Goal: Information Seeking & Learning: Learn about a topic

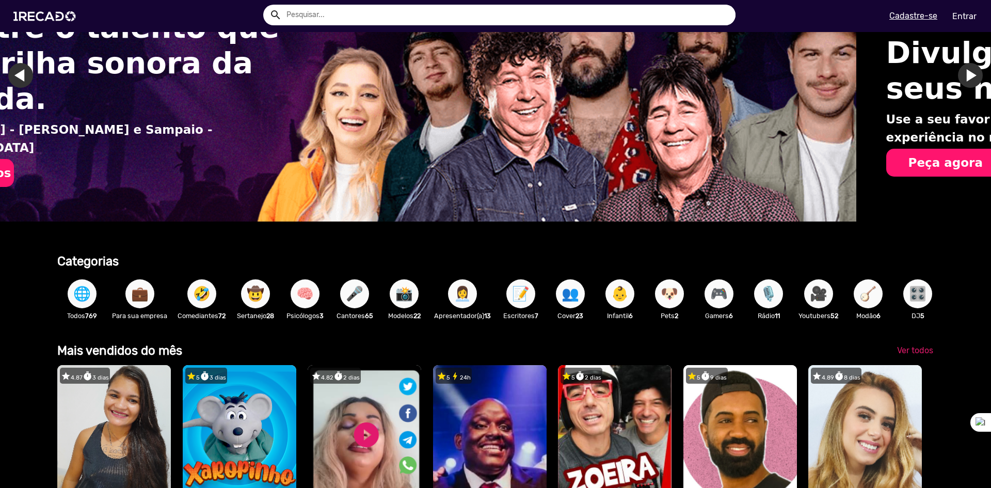
click at [353, 298] on span "🎤" at bounding box center [355, 293] width 18 height 29
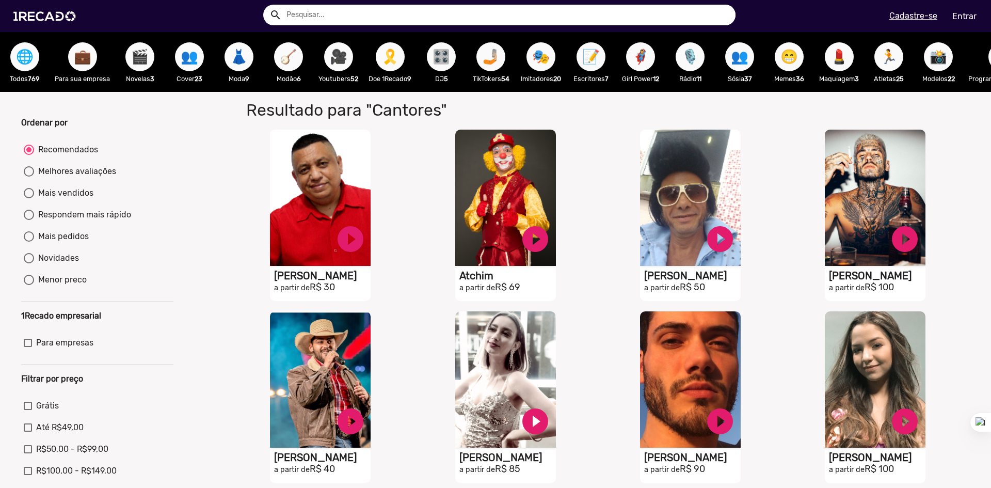
click at [546, 68] on span "🎭" at bounding box center [541, 56] width 18 height 29
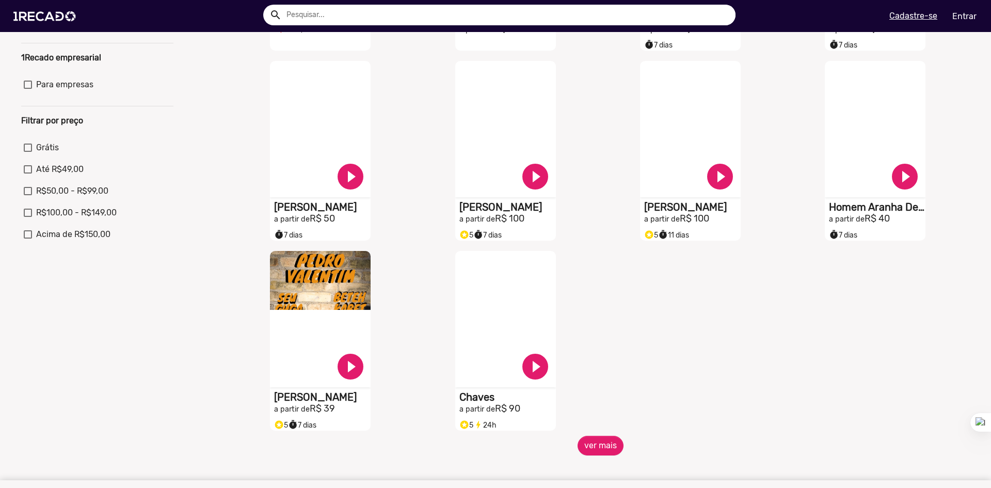
scroll to position [310, 0]
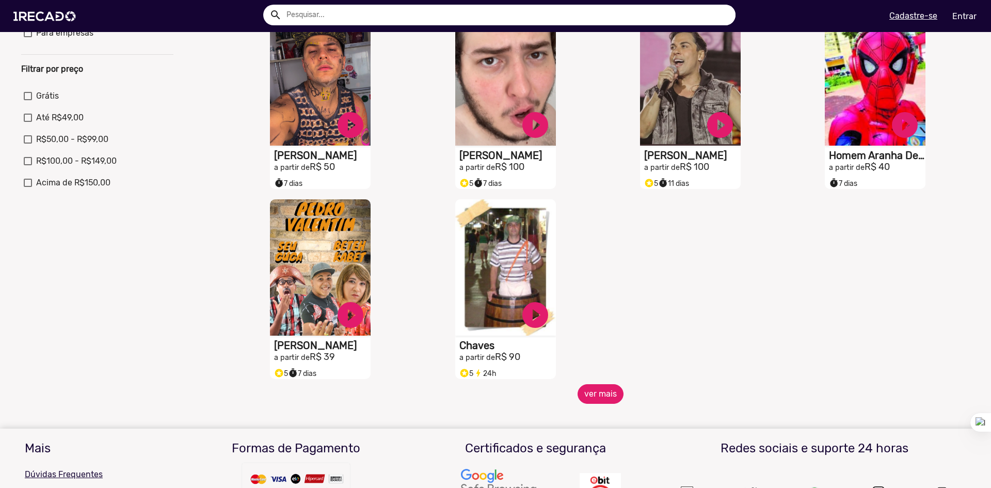
click at [607, 404] on button "ver mais" at bounding box center [601, 394] width 46 height 20
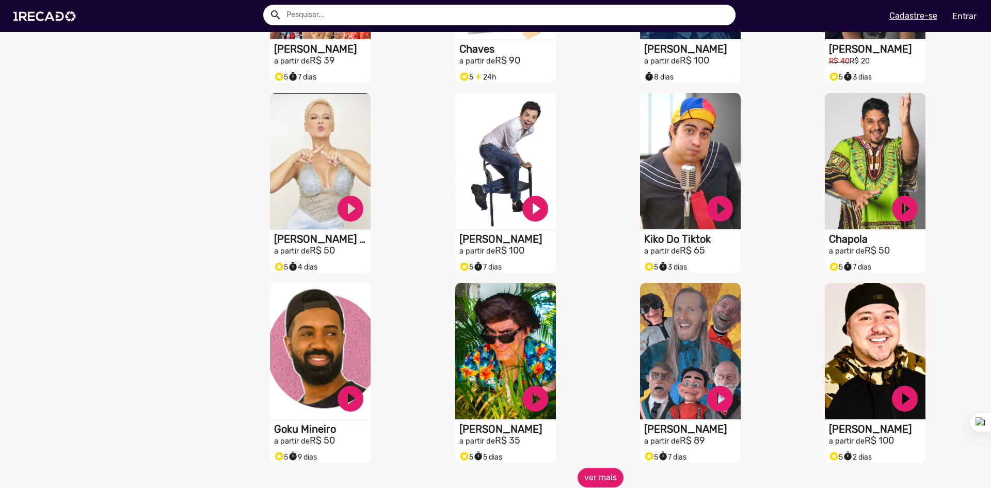
scroll to position [0, 0]
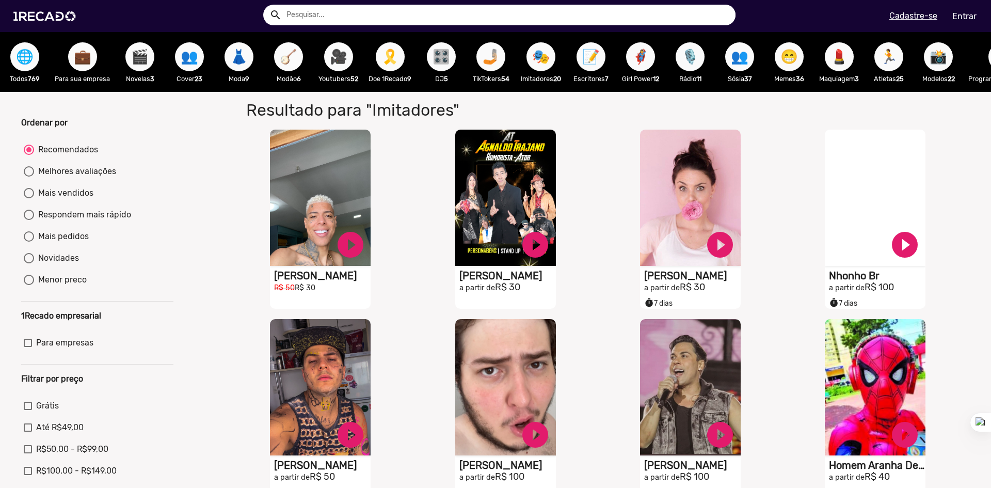
drag, startPoint x: 166, startPoint y: 387, endPoint x: 200, endPoint y: 178, distance: 212.3
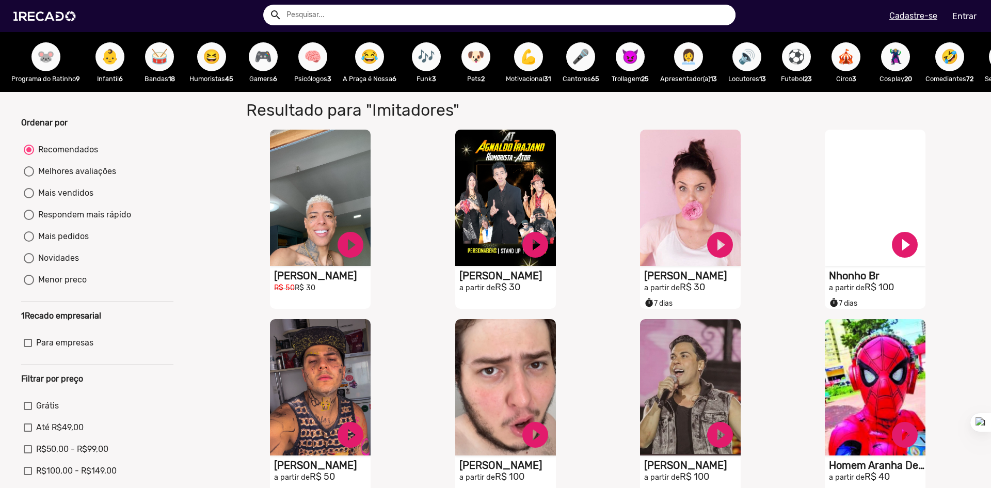
scroll to position [0, 978]
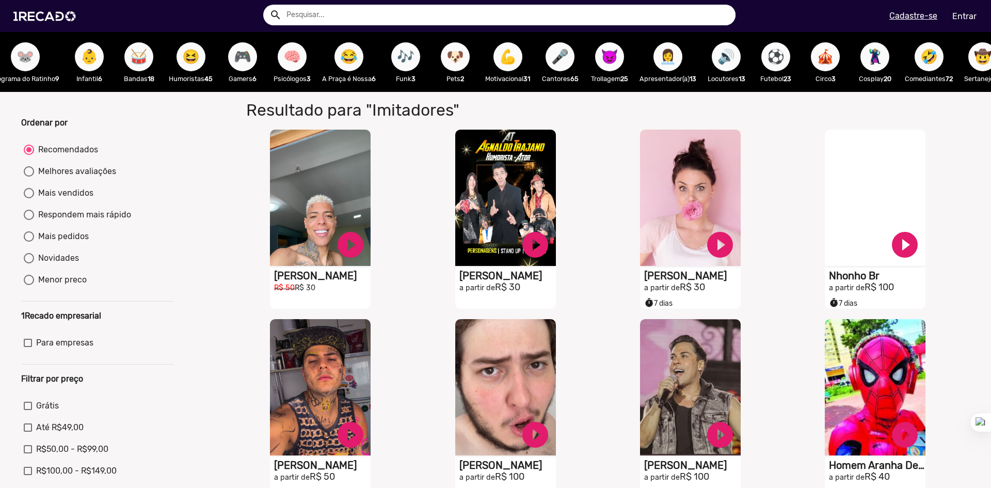
click at [569, 55] on span "🎤" at bounding box center [560, 56] width 18 height 29
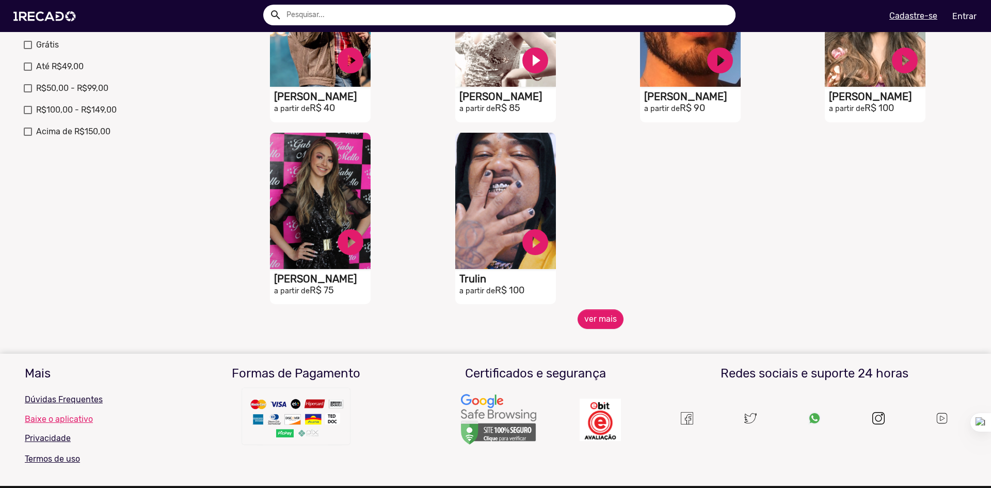
scroll to position [361, 0]
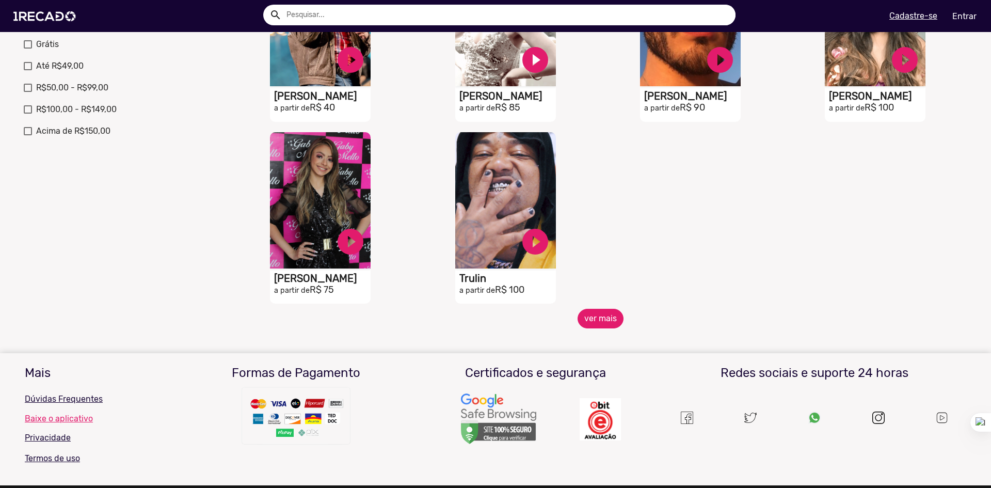
click at [608, 328] on button "ver mais" at bounding box center [601, 319] width 46 height 20
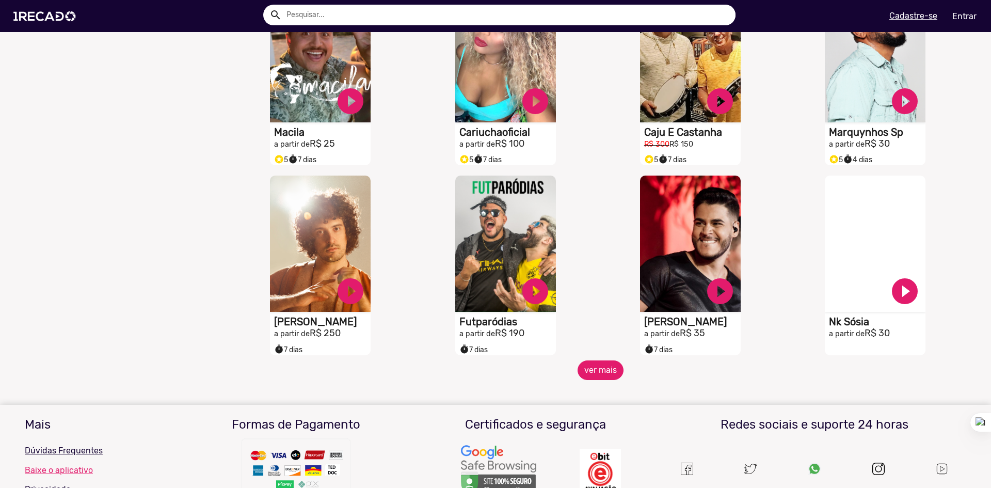
scroll to position [723, 0]
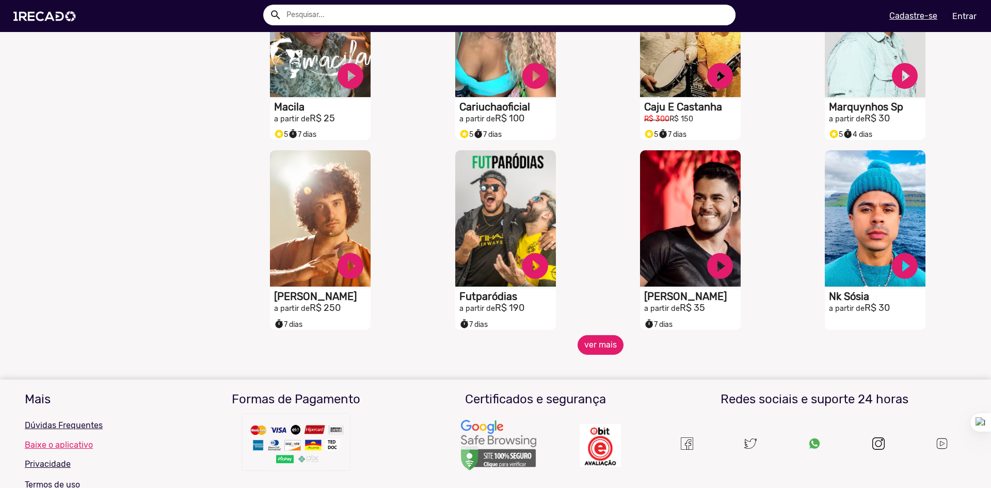
click at [606, 352] on button "ver mais" at bounding box center [601, 345] width 46 height 20
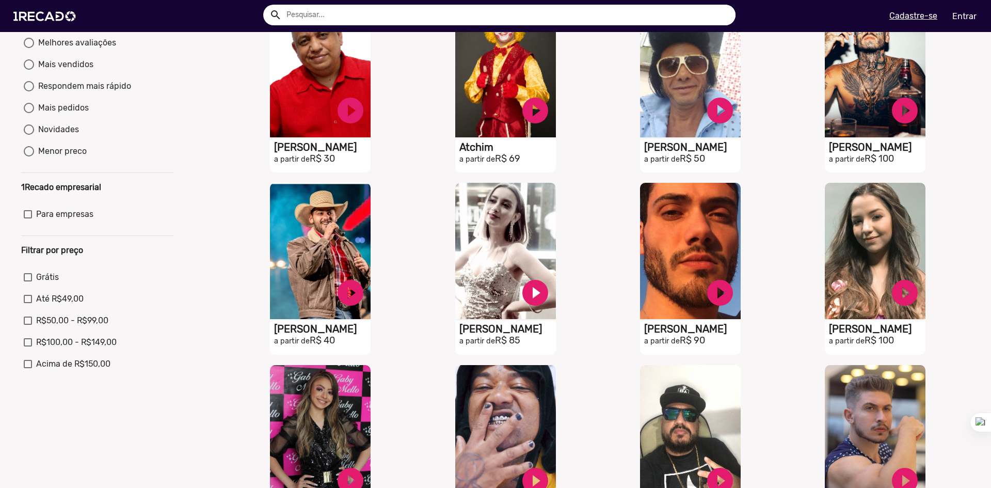
scroll to position [0, 0]
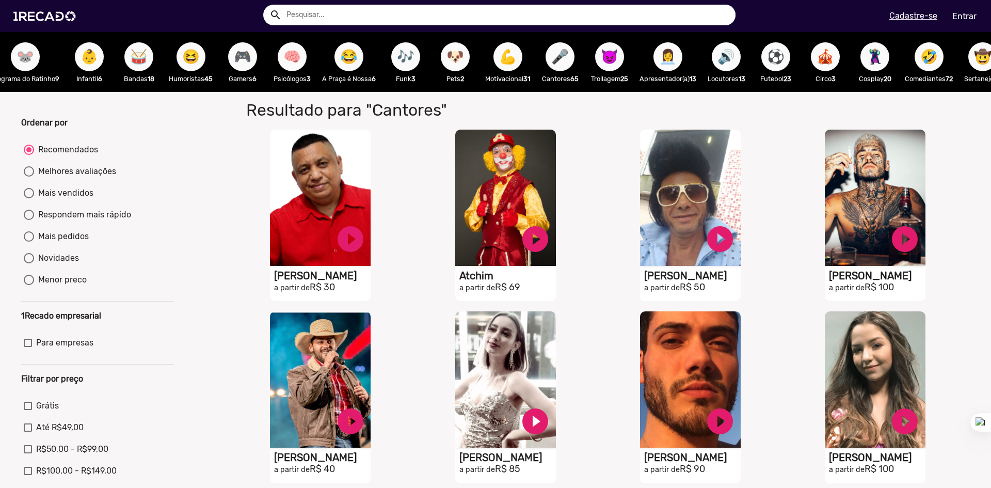
drag, startPoint x: 130, startPoint y: 267, endPoint x: 153, endPoint y: 125, distance: 143.9
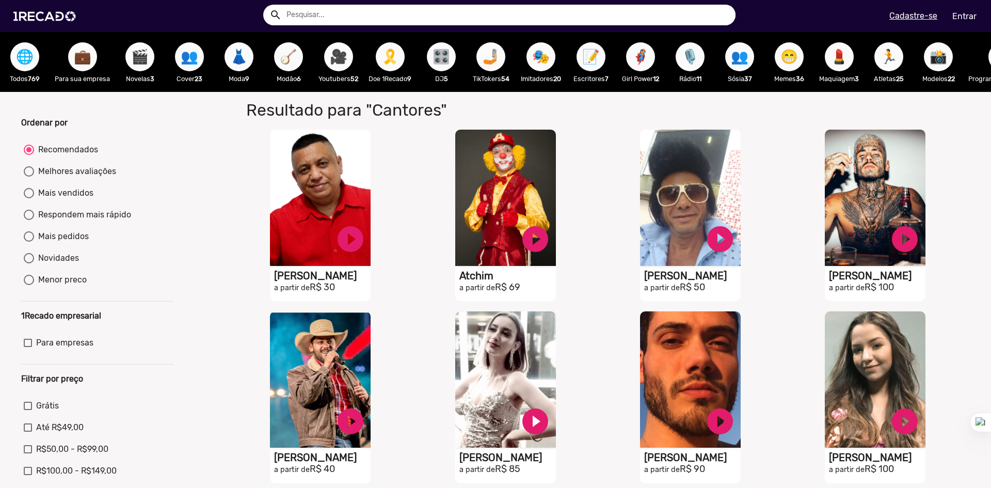
click at [135, 61] on span "🎬" at bounding box center [140, 56] width 18 height 29
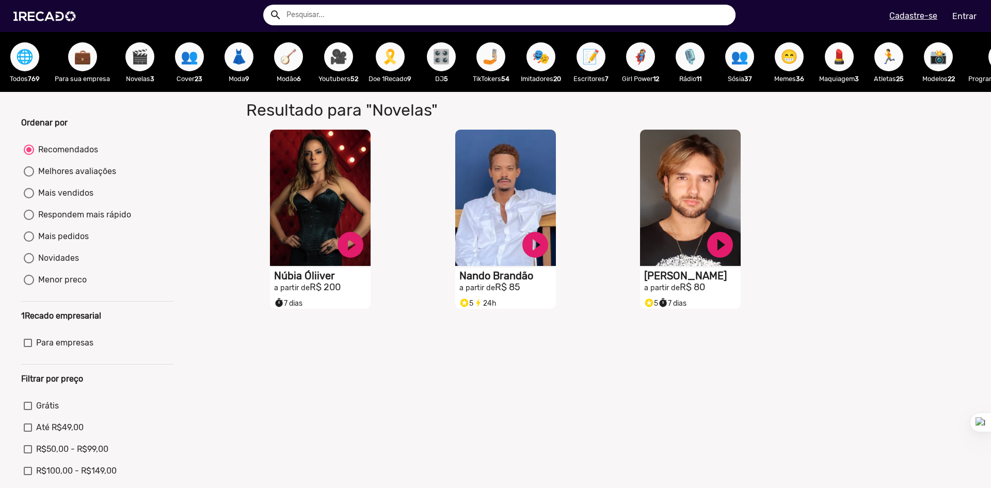
click at [238, 60] on span "👗" at bounding box center [239, 56] width 18 height 29
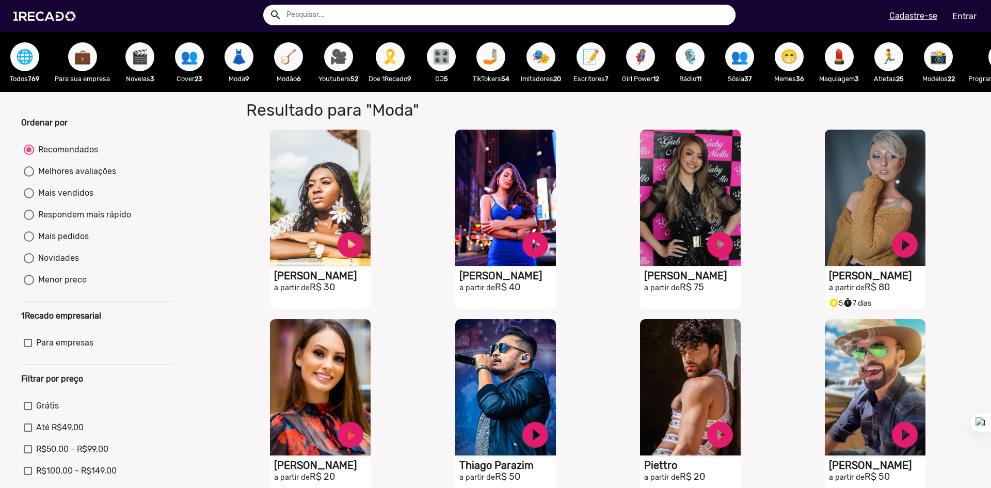
click at [340, 58] on span "🎥" at bounding box center [339, 56] width 18 height 29
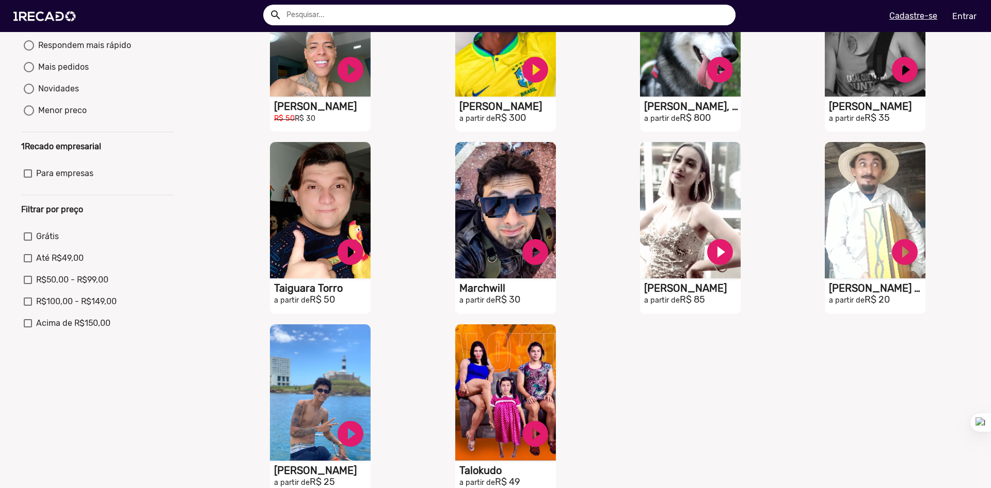
scroll to position [258, 0]
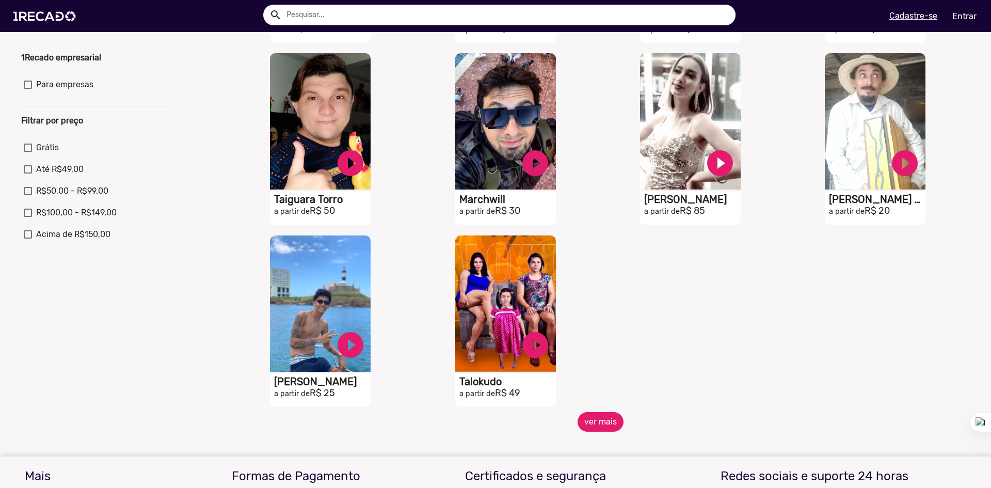
click at [596, 430] on button "ver mais" at bounding box center [601, 422] width 46 height 20
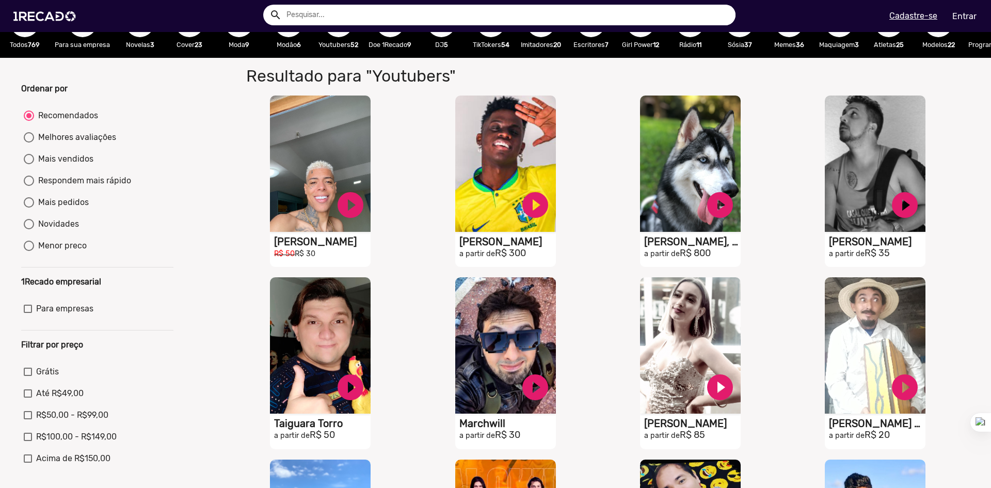
scroll to position [0, 0]
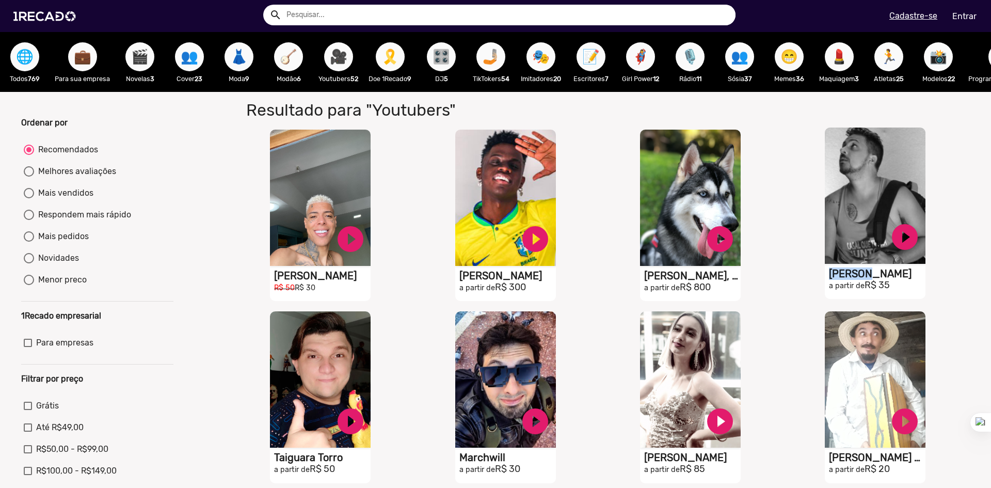
click at [842, 280] on h1 "[PERSON_NAME]" at bounding box center [877, 273] width 97 height 12
click at [882, 280] on h1 "[PERSON_NAME]" at bounding box center [877, 273] width 97 height 12
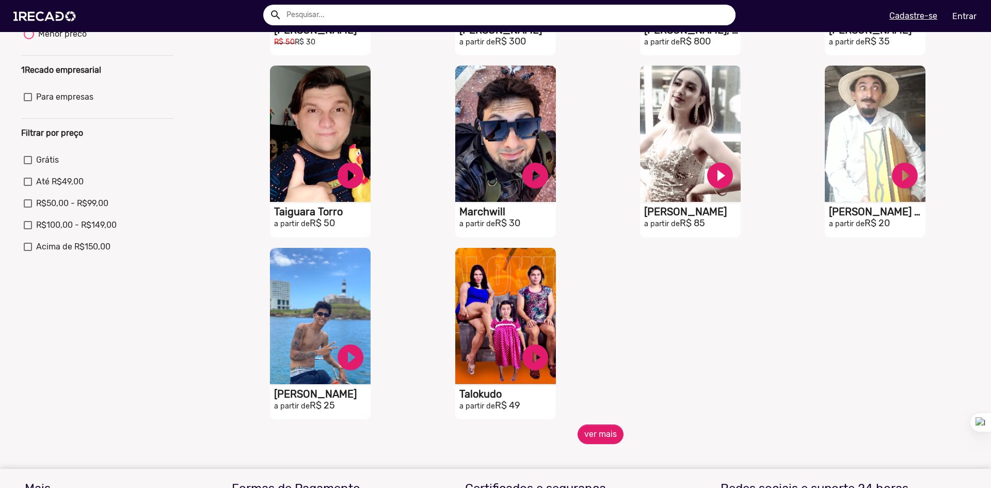
scroll to position [258, 0]
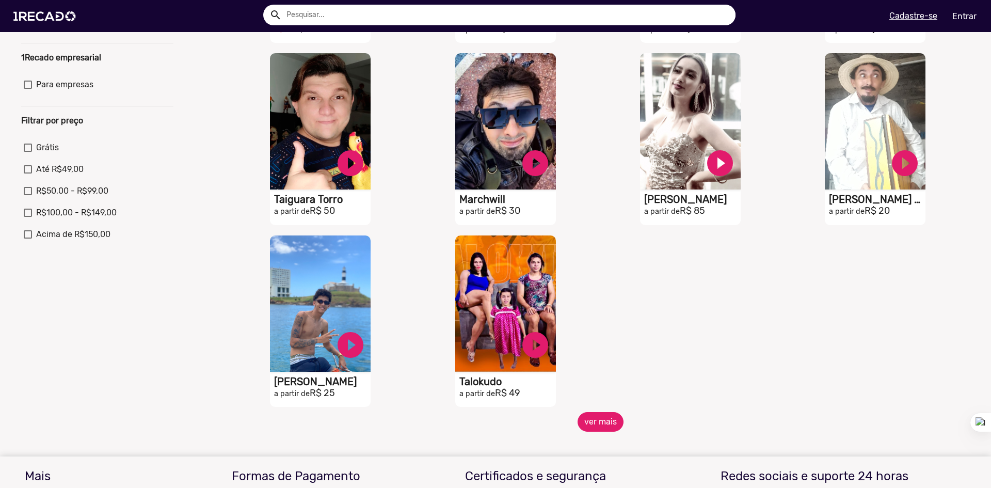
click at [602, 424] on button "ver mais" at bounding box center [601, 422] width 46 height 20
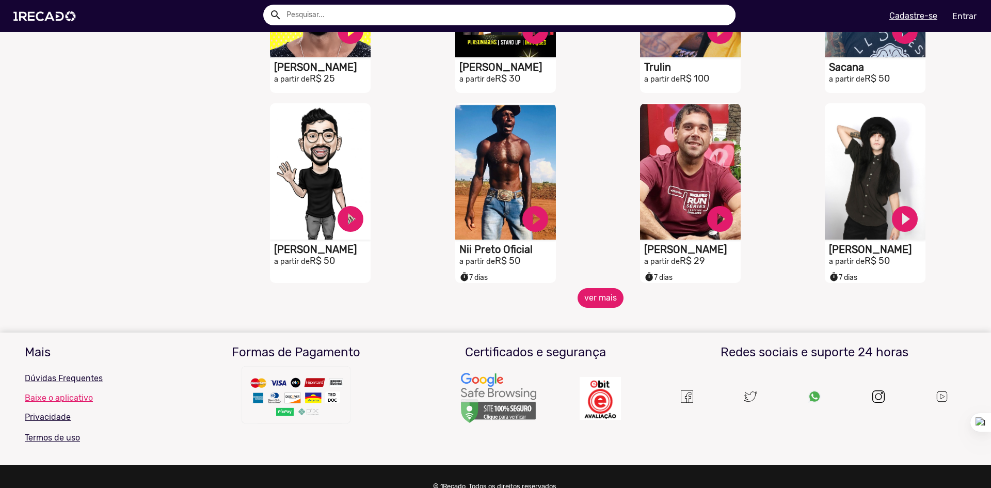
scroll to position [774, 0]
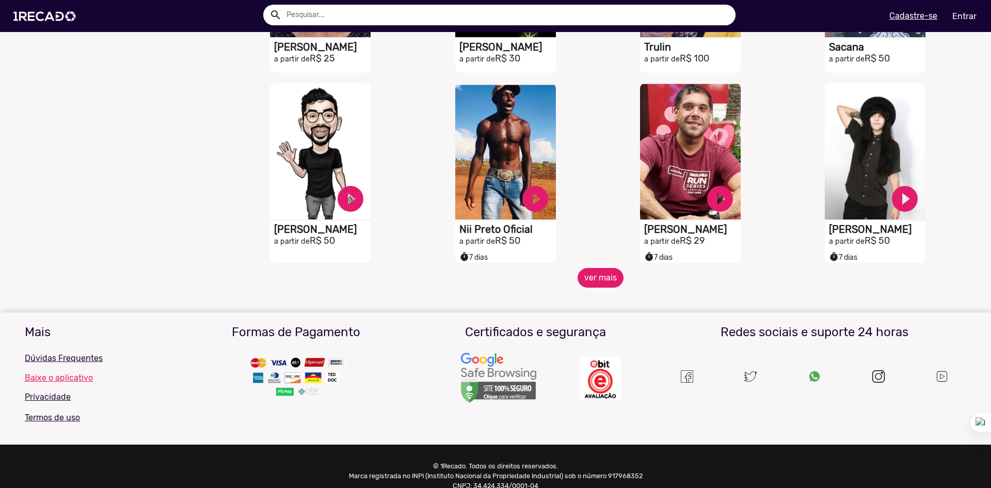
click at [592, 288] on button "ver mais" at bounding box center [601, 278] width 46 height 20
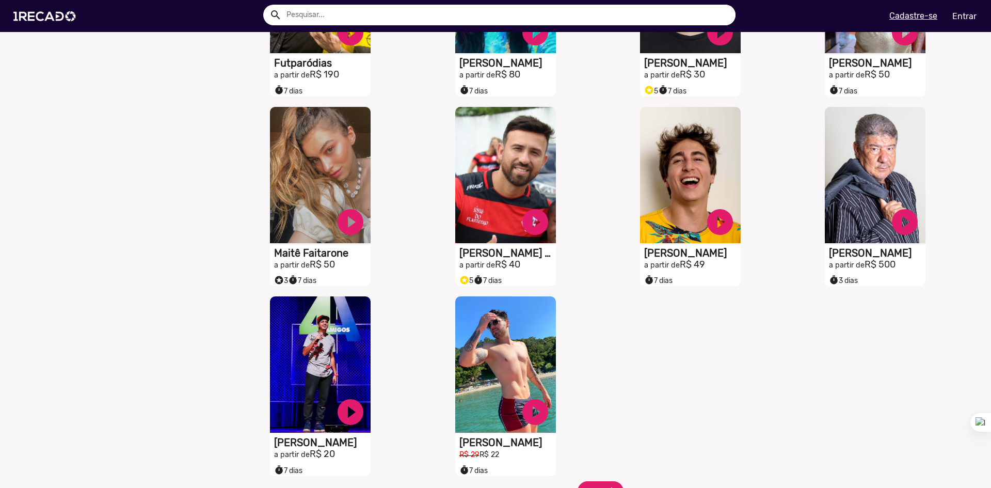
scroll to position [1187, 0]
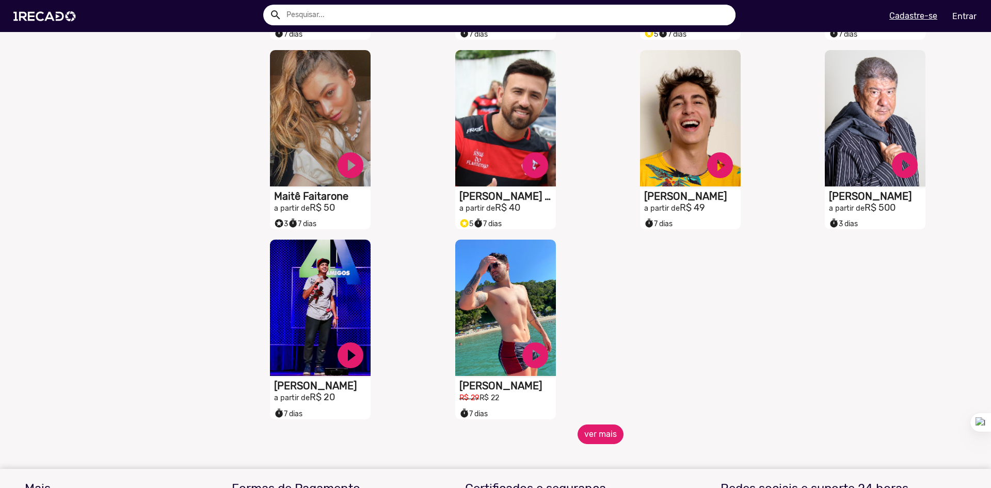
click at [594, 440] on button "ver mais" at bounding box center [601, 434] width 46 height 20
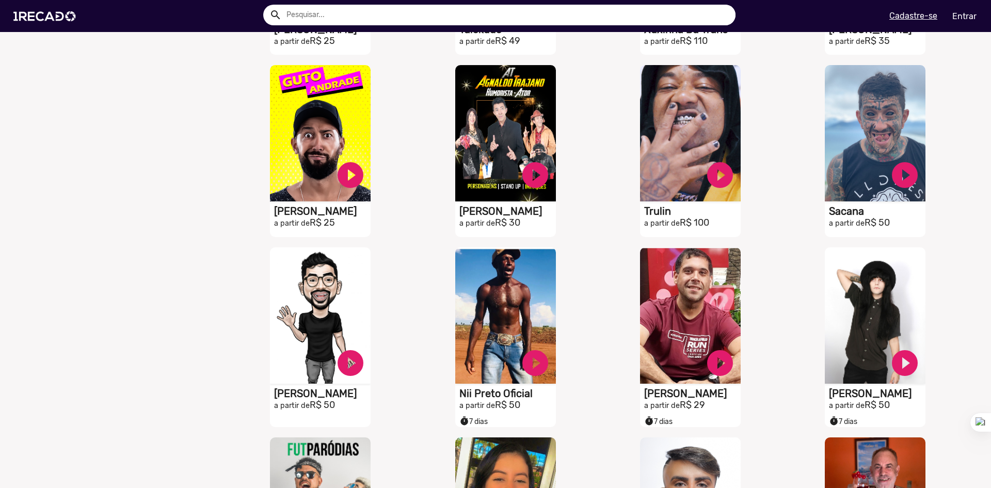
scroll to position [0, 0]
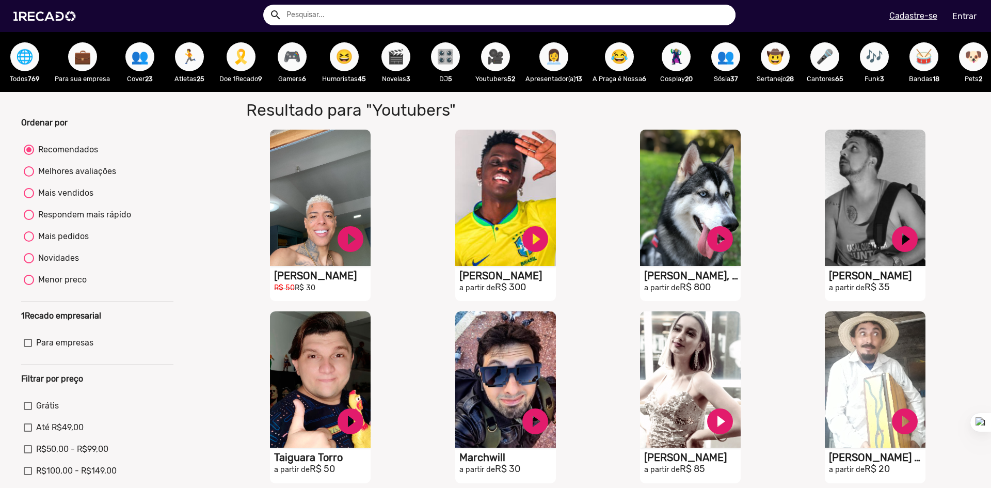
drag, startPoint x: 180, startPoint y: 279, endPoint x: 248, endPoint y: 39, distance: 249.6
click at [37, 8] on img at bounding box center [47, 16] width 78 height 44
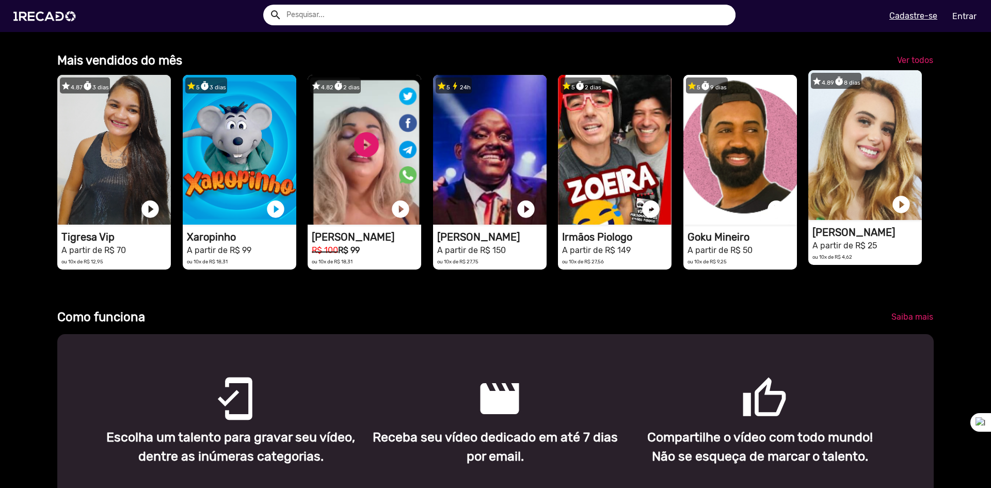
scroll to position [0, 1967]
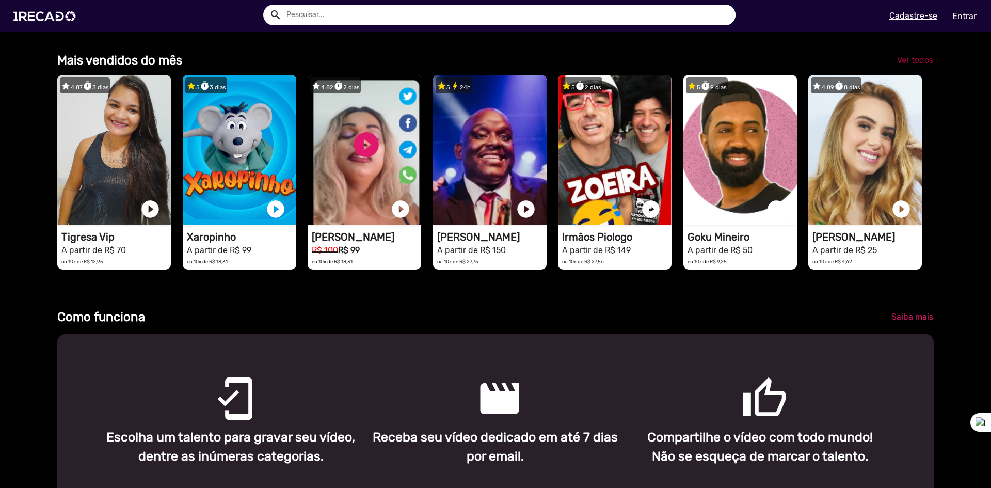
click at [918, 64] on span "Ver todos" at bounding box center [915, 60] width 36 height 10
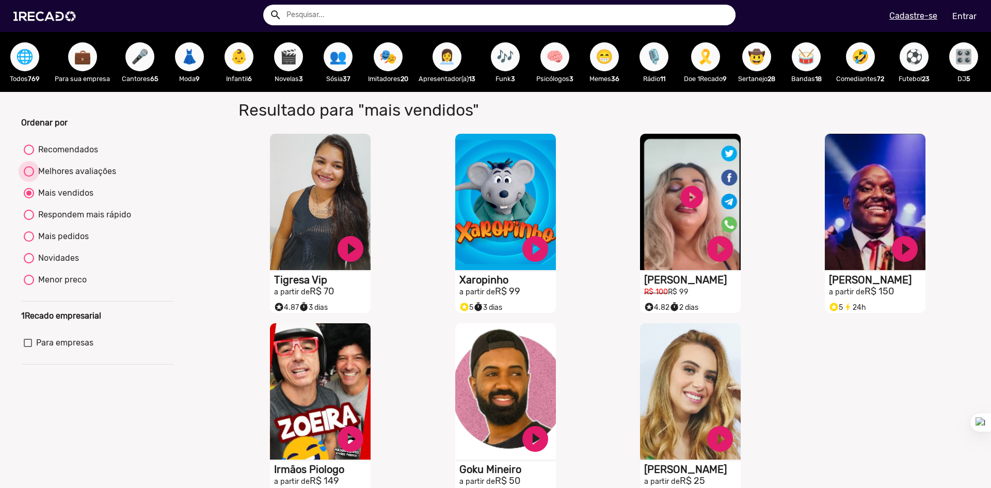
click at [57, 178] on div "Melhores avaliações" at bounding box center [75, 171] width 82 height 12
click at [29, 177] on input "Melhores avaliações" at bounding box center [28, 177] width 1 height 1
radio input "true"
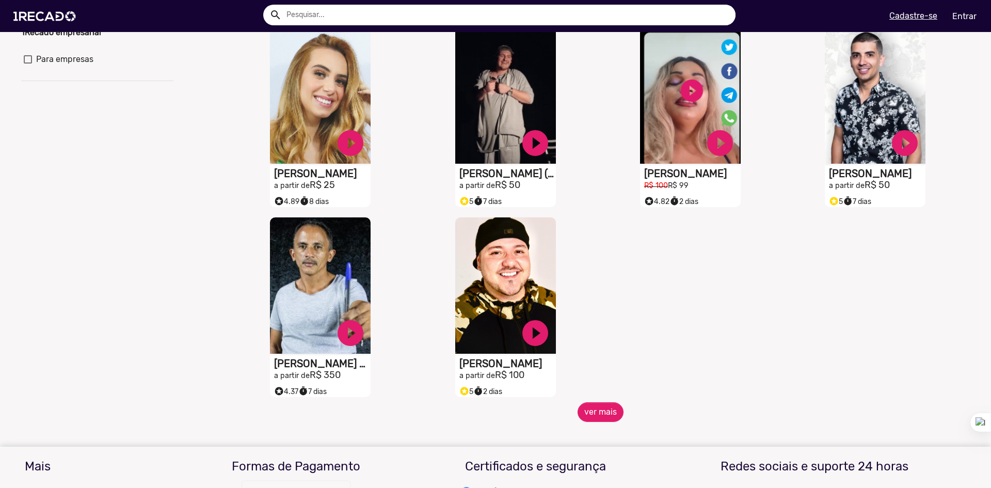
scroll to position [310, 0]
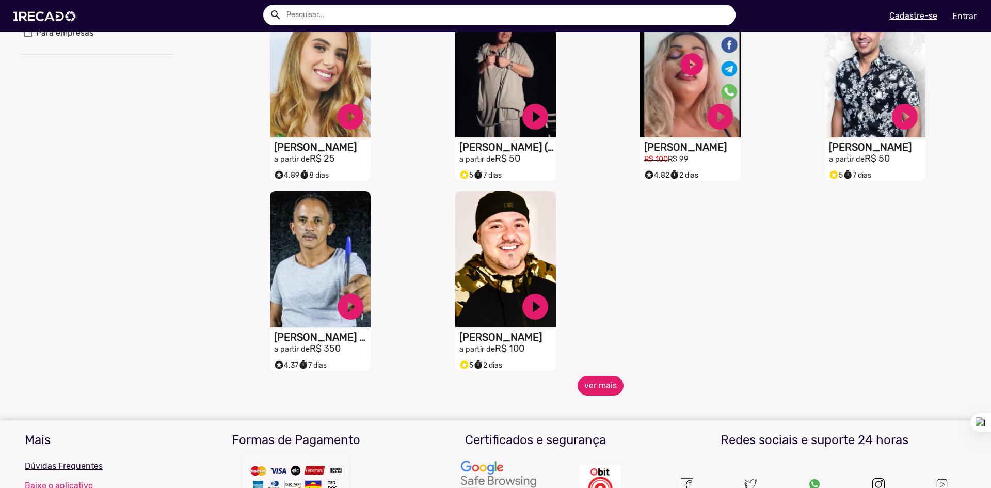
click at [599, 395] on button "ver mais" at bounding box center [601, 386] width 46 height 20
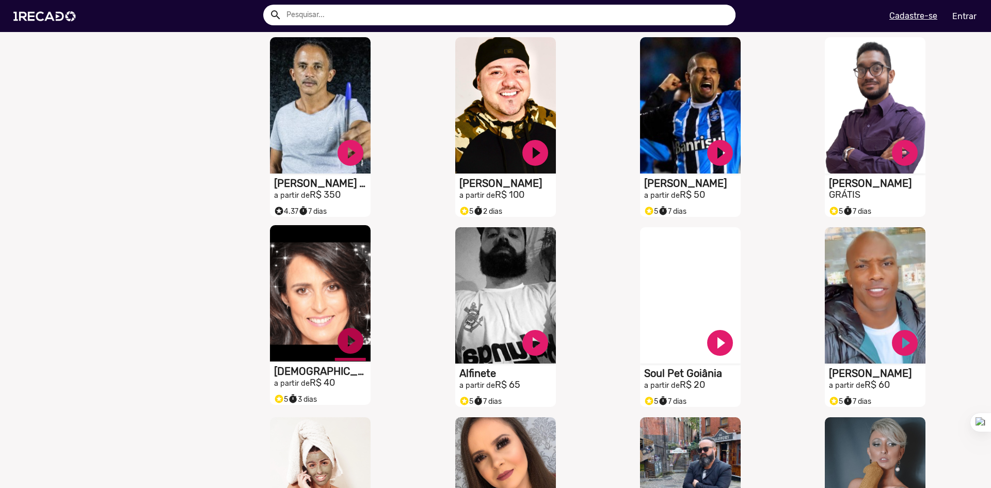
scroll to position [465, 0]
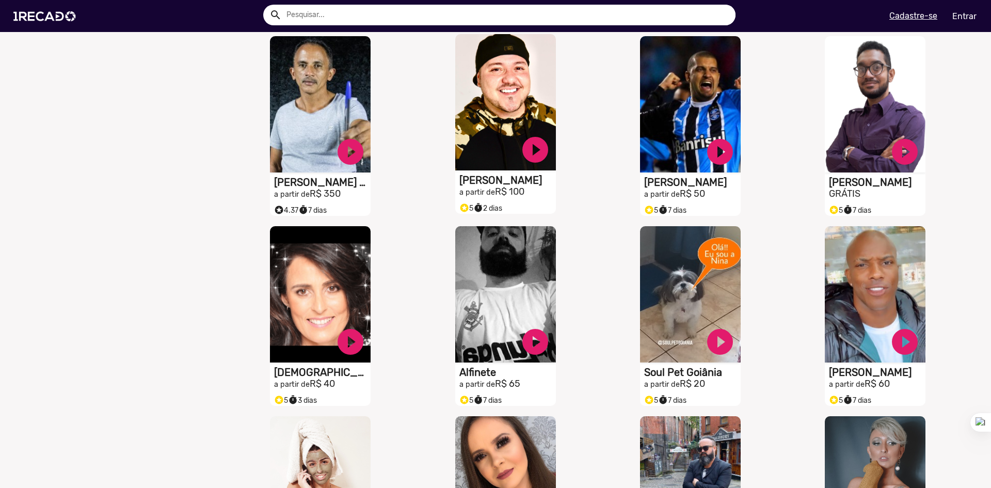
click at [471, 186] on h1 "[PERSON_NAME]" at bounding box center [508, 180] width 97 height 12
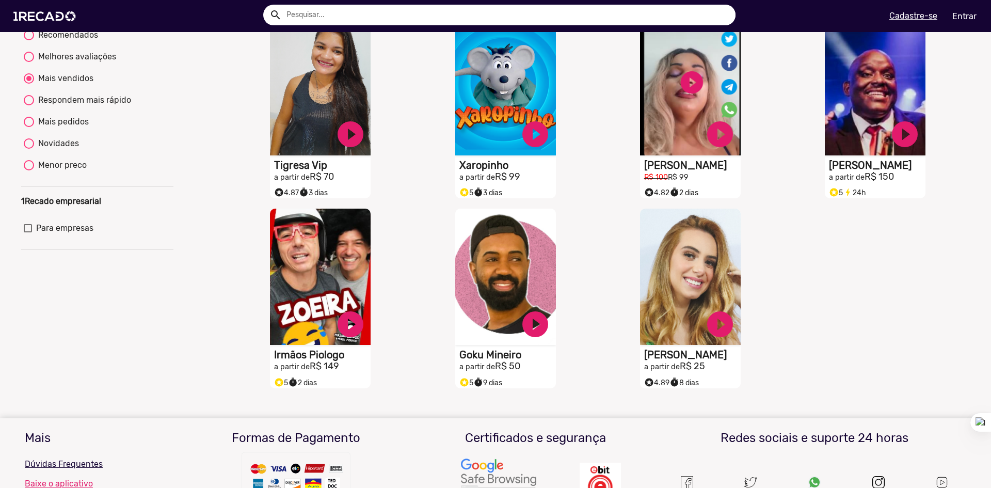
scroll to position [103, 0]
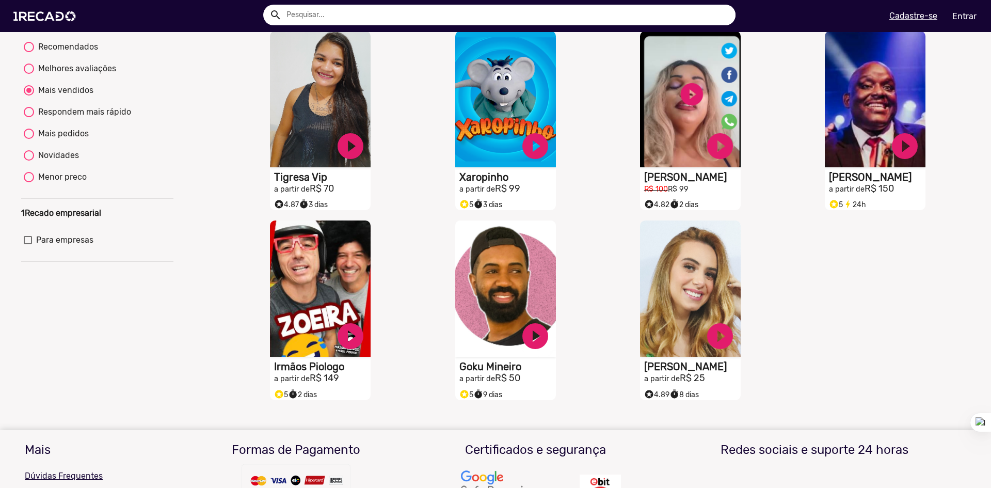
click at [78, 75] on div "Melhores avaliações" at bounding box center [75, 68] width 82 height 12
click at [29, 74] on input "Melhores avaliações" at bounding box center [28, 74] width 1 height 1
radio input "true"
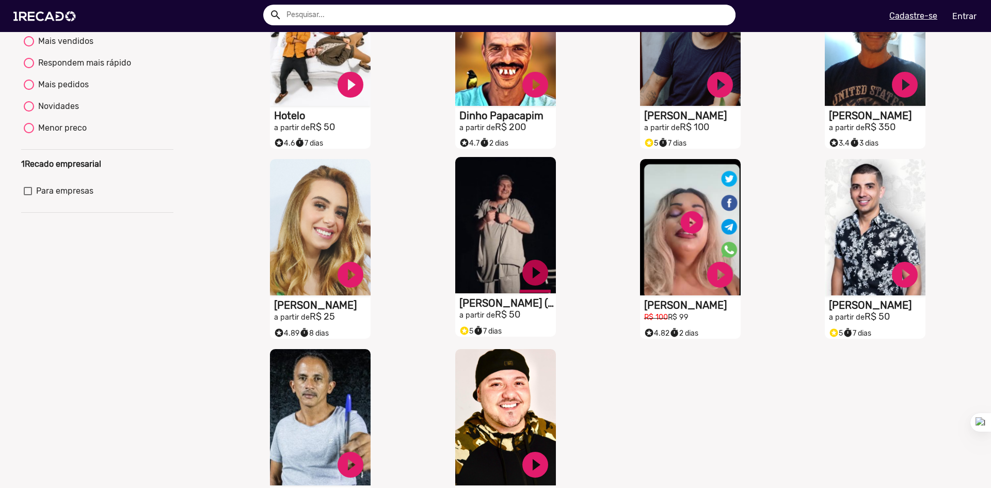
scroll to position [413, 0]
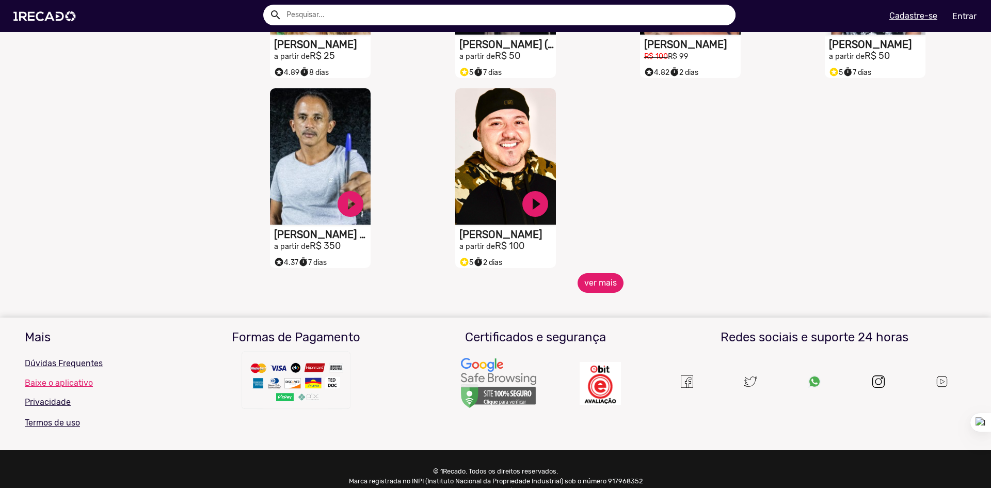
click at [608, 292] on button "ver mais" at bounding box center [601, 283] width 46 height 20
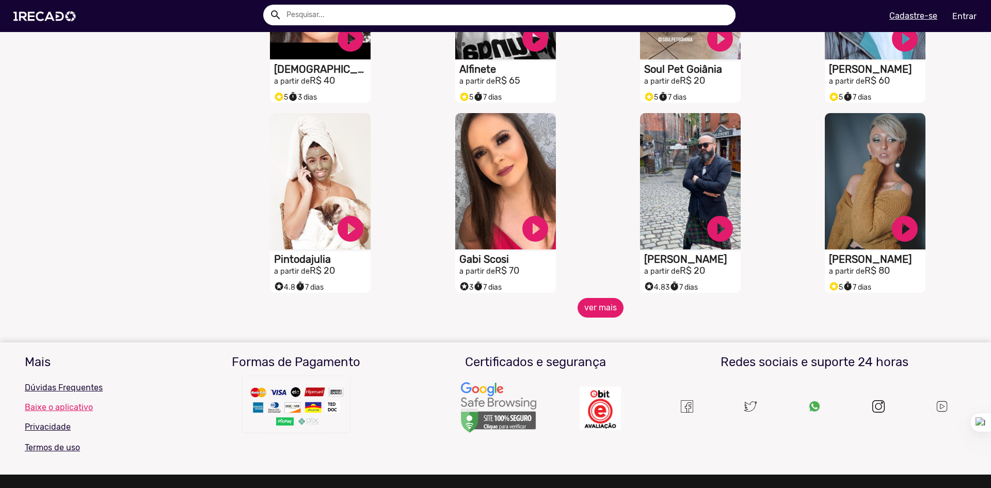
scroll to position [774, 0]
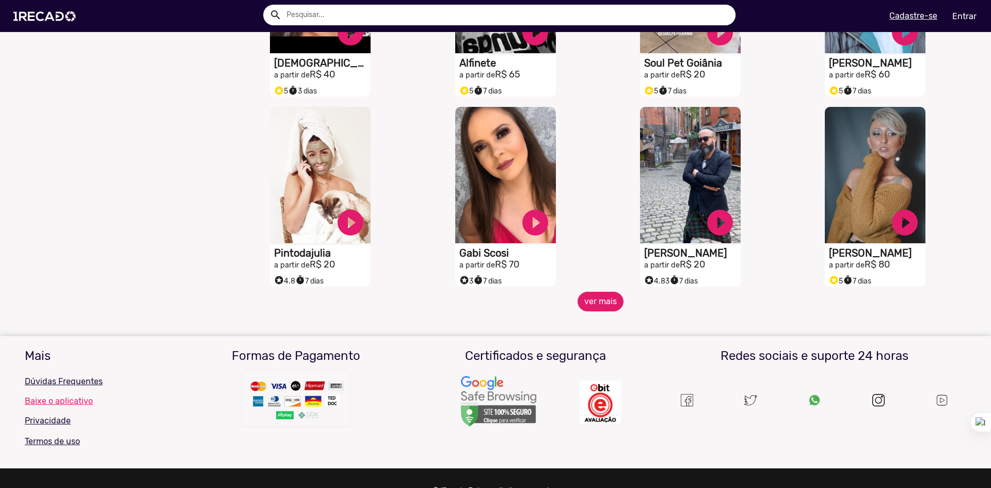
click at [599, 311] on button "ver mais" at bounding box center [601, 302] width 46 height 20
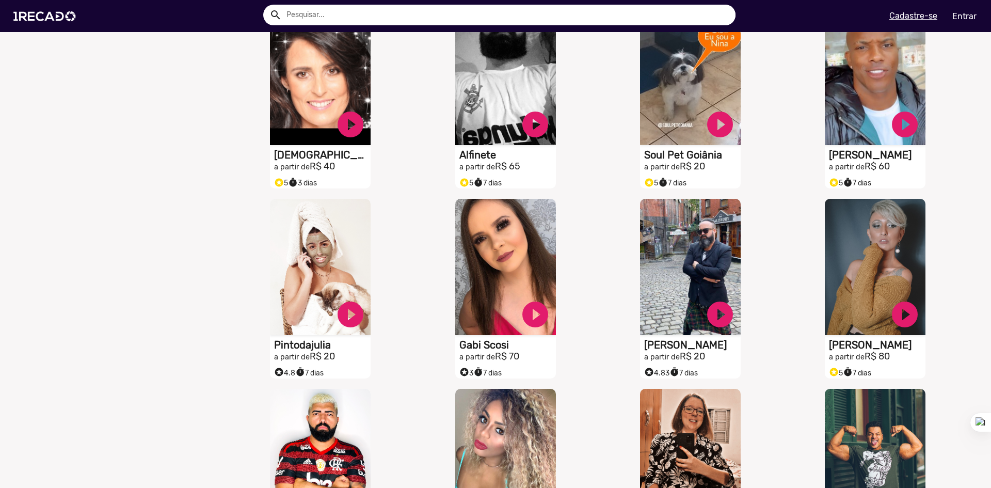
scroll to position [0, 0]
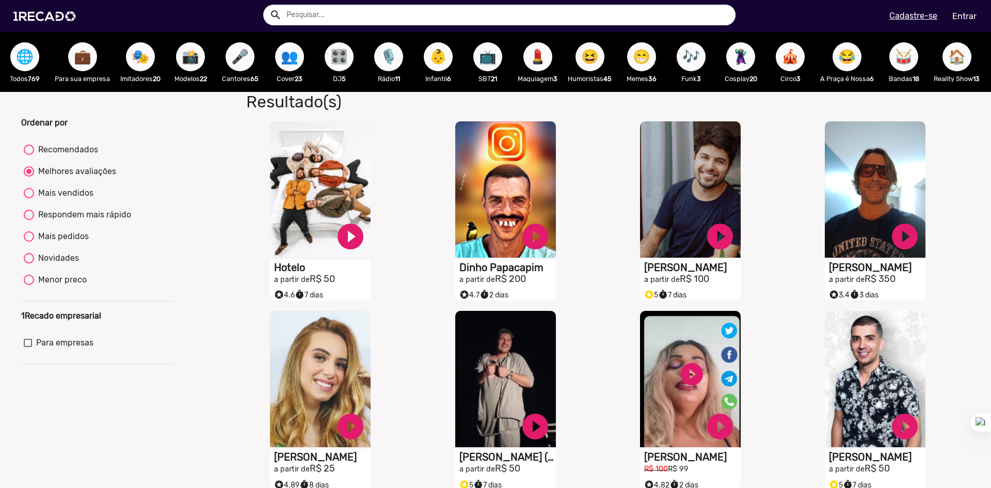
drag, startPoint x: 210, startPoint y: 402, endPoint x: 195, endPoint y: 214, distance: 188.5
click at [67, 11] on img at bounding box center [47, 16] width 78 height 44
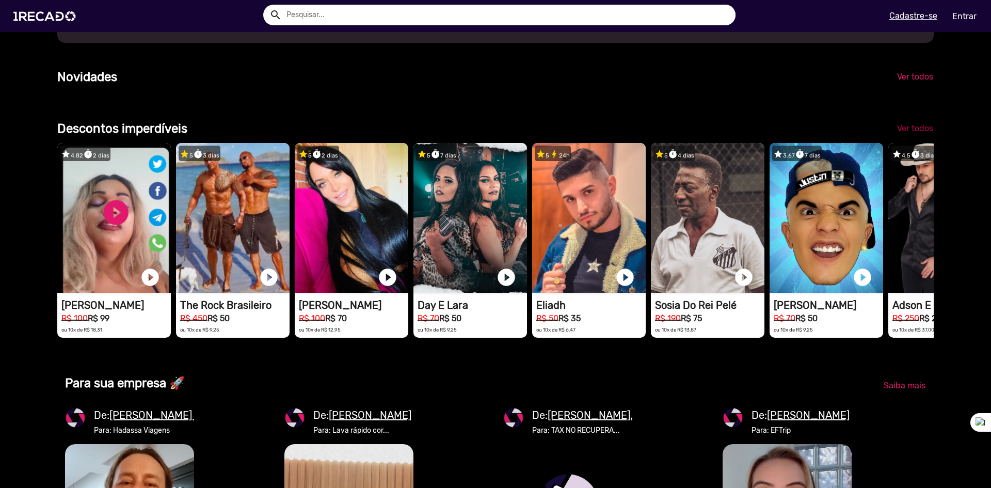
scroll to position [0, 2951]
click at [897, 133] on span "Ver todos" at bounding box center [915, 128] width 36 height 10
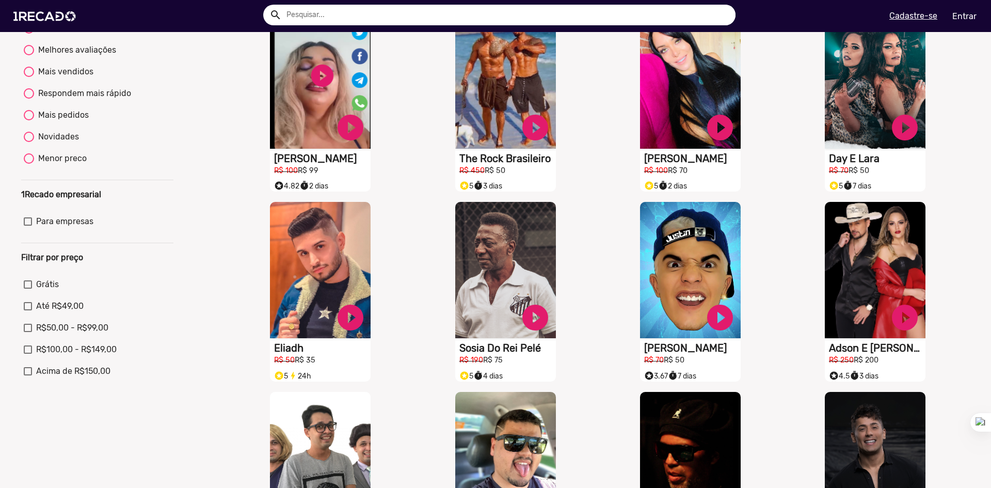
scroll to position [103, 0]
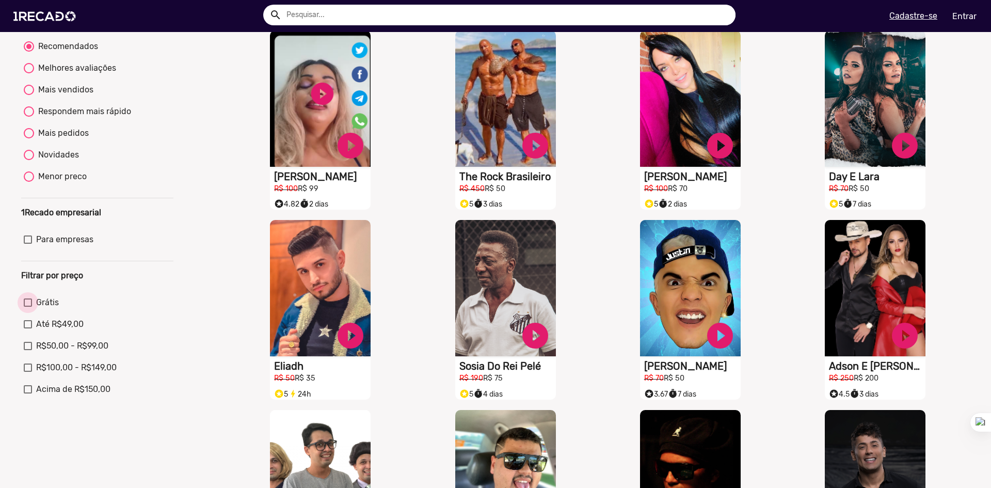
click at [35, 309] on label "Grátis" at bounding box center [41, 302] width 35 height 12
click at [28, 307] on input "Grátis" at bounding box center [27, 307] width 1 height 1
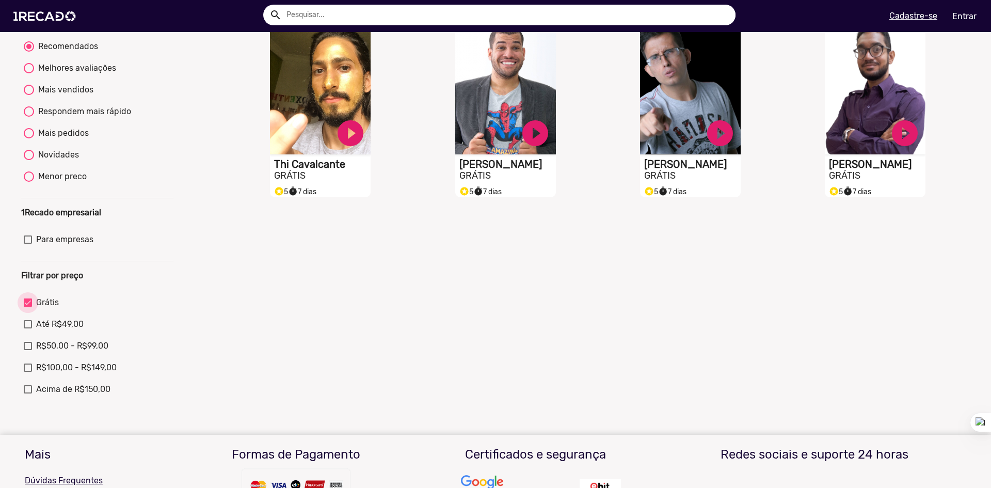
click at [35, 309] on label "Grátis" at bounding box center [41, 302] width 35 height 12
click at [28, 307] on input "Grátis" at bounding box center [27, 307] width 1 height 1
checkbox input "false"
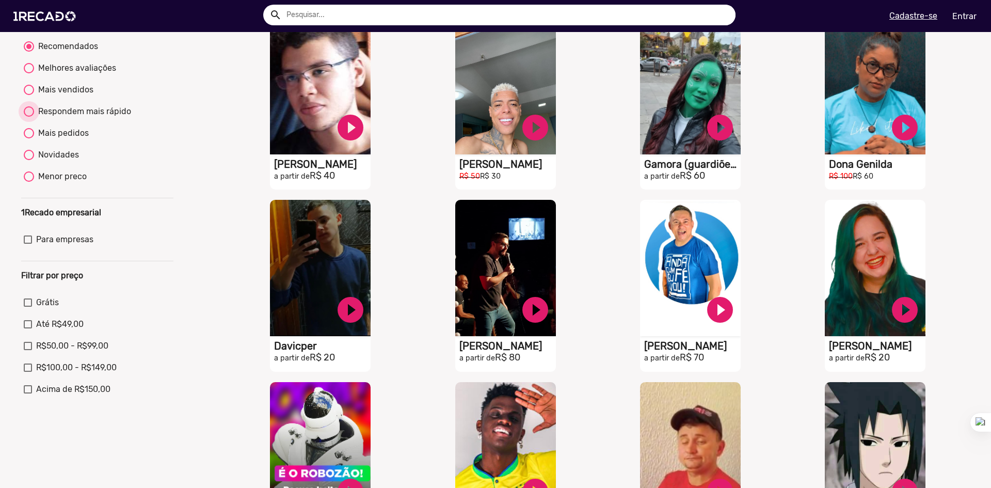
click at [82, 118] on div "Respondem mais rápido" at bounding box center [82, 111] width 97 height 12
click at [29, 117] on input "Respondem mais rápido" at bounding box center [28, 117] width 1 height 1
radio input "true"
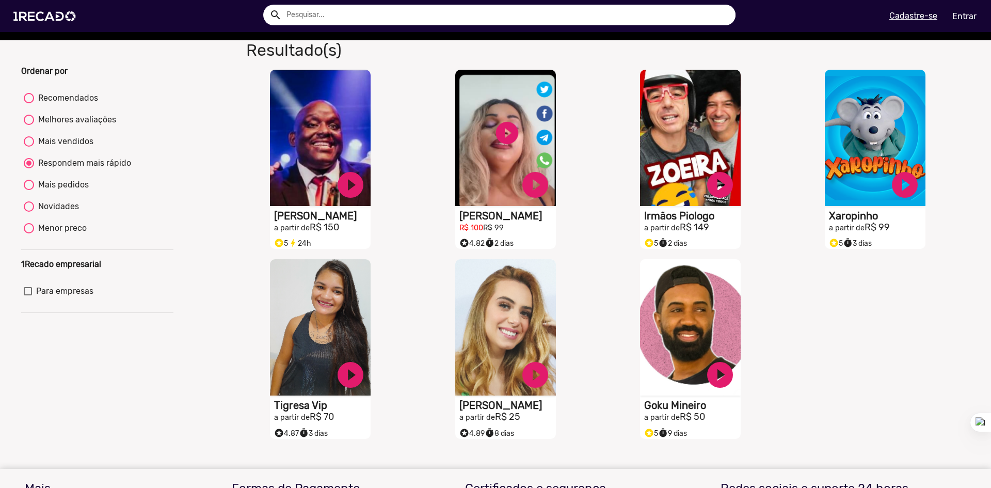
scroll to position [245, 0]
